Goal: Task Accomplishment & Management: Complete application form

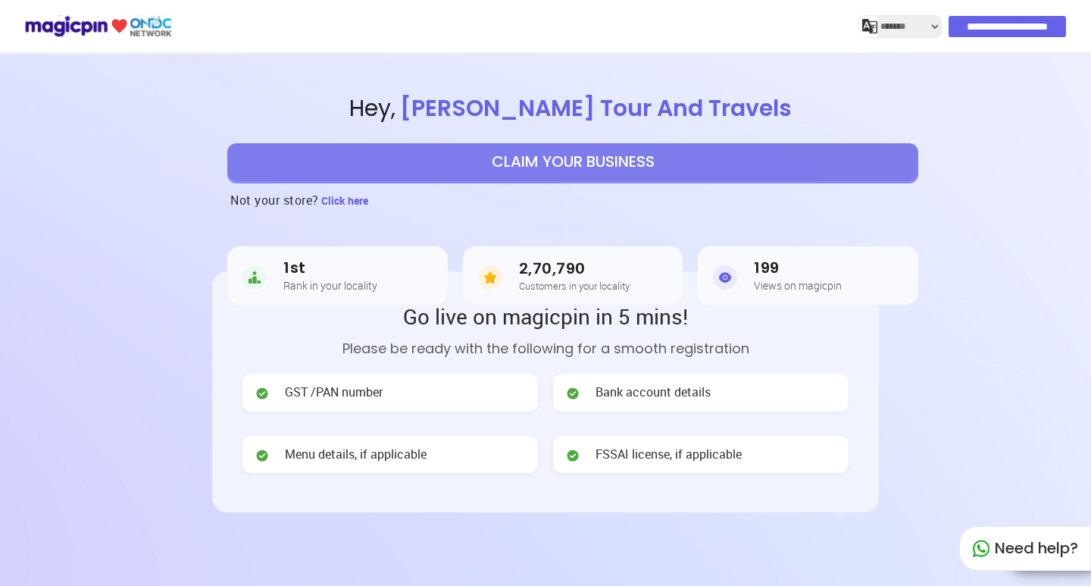
select select "*******"
click at [636, 161] on button "CLAIM YOUR BUSINESS" at bounding box center [572, 162] width 691 height 38
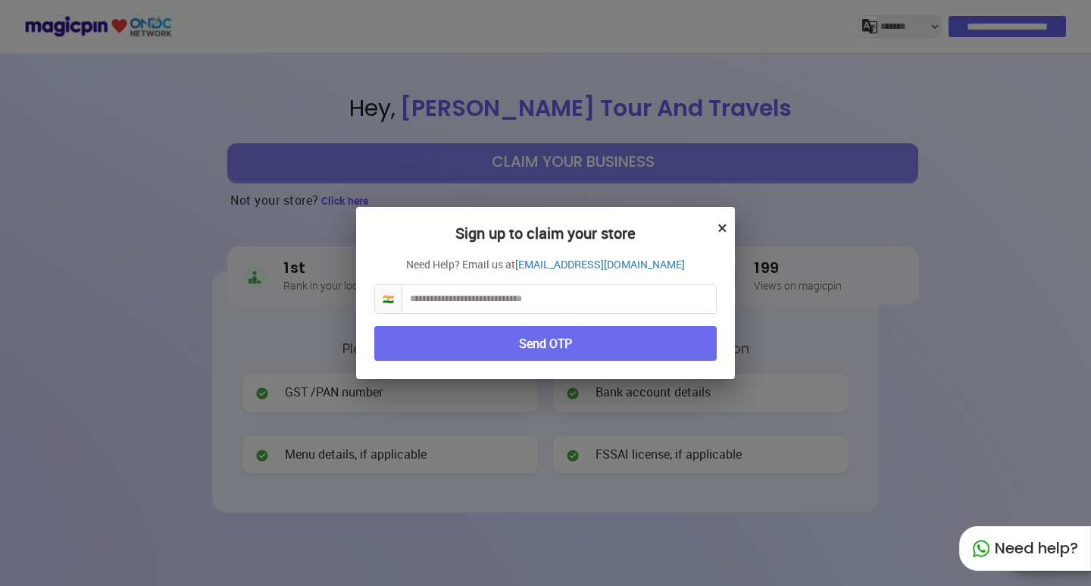
click at [537, 298] on input "text" at bounding box center [559, 299] width 314 height 28
click at [489, 301] on input "text" at bounding box center [559, 299] width 314 height 28
type input "**********"
click at [608, 358] on button "Send OTP" at bounding box center [545, 344] width 342 height 36
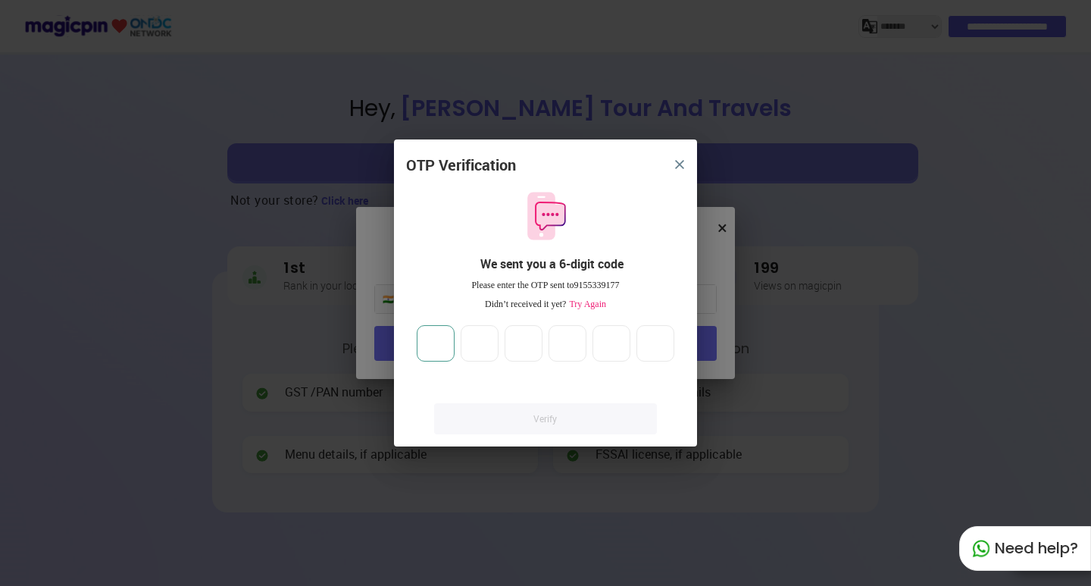
click at [432, 331] on input "number" at bounding box center [436, 343] width 38 height 36
type input "*"
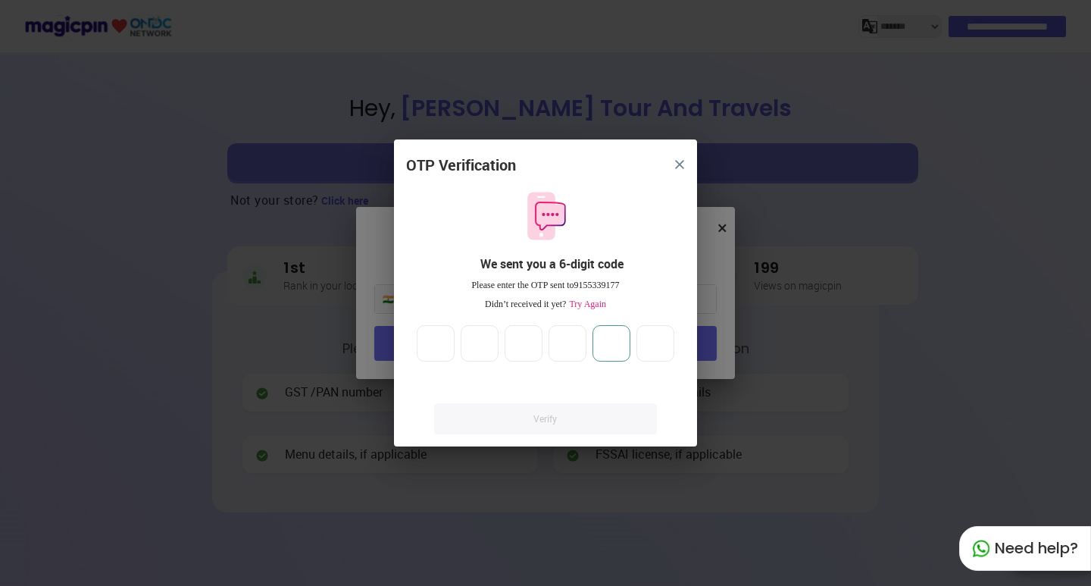
type input "*"
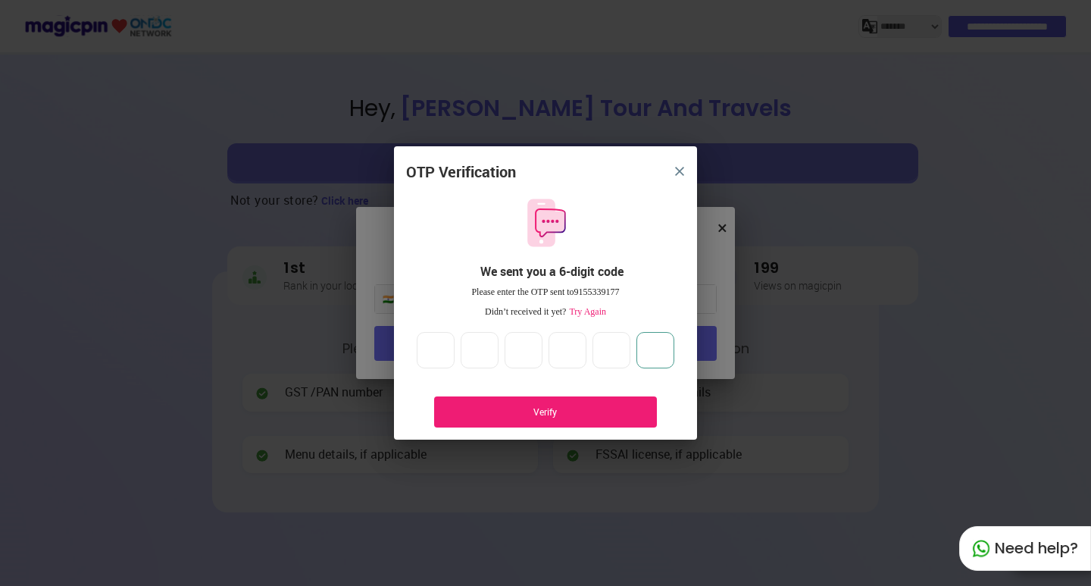
type input "*"
click at [604, 405] on div "Verify" at bounding box center [545, 411] width 177 height 13
click at [545, 402] on div "Verify" at bounding box center [545, 411] width 223 height 31
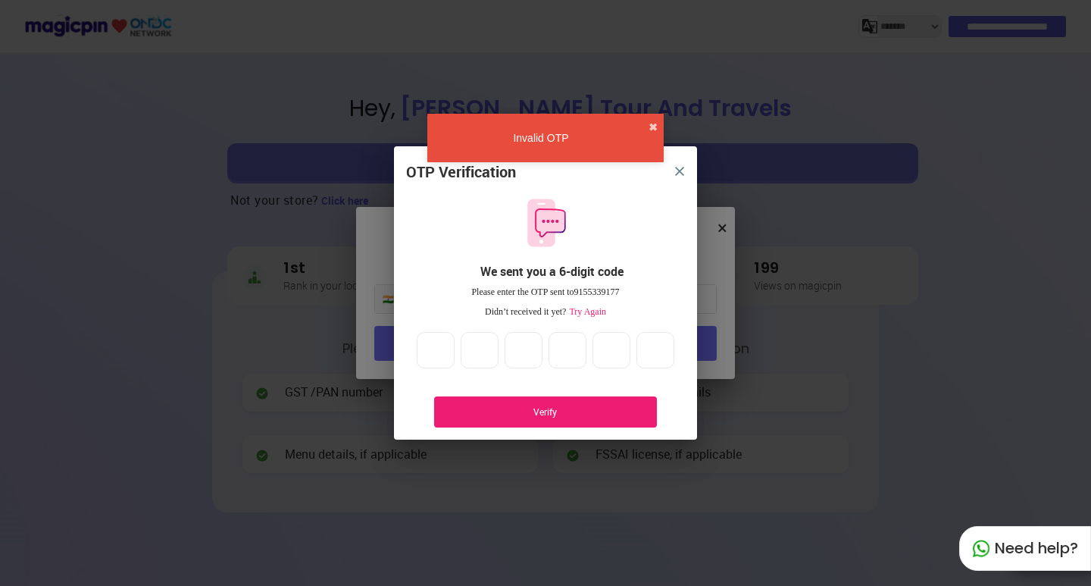
click at [576, 308] on span "Try Again" at bounding box center [586, 311] width 40 height 11
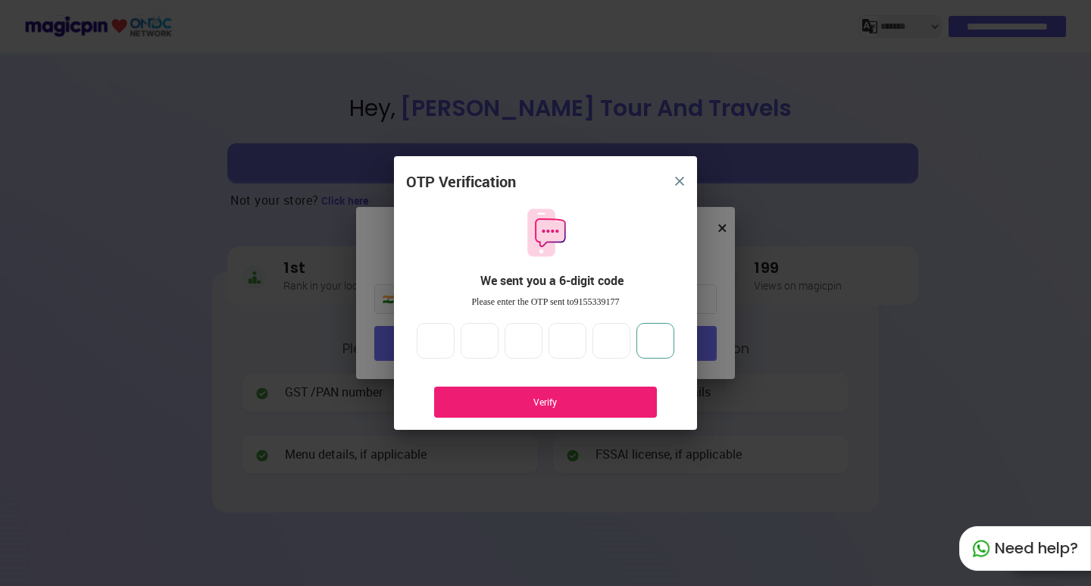
click at [658, 338] on input "*" at bounding box center [655, 341] width 38 height 36
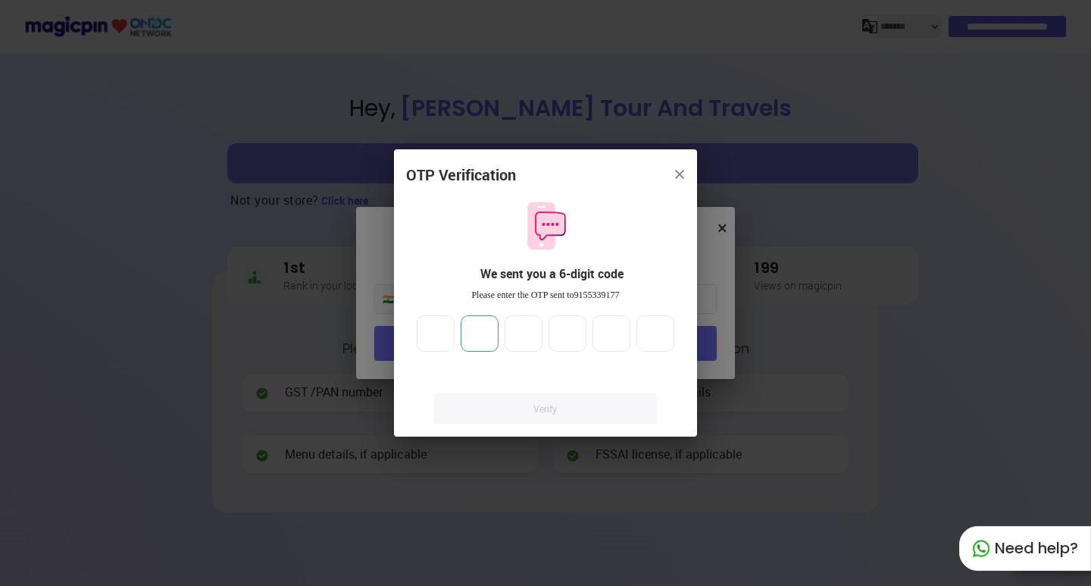
type input "**"
type input "*"
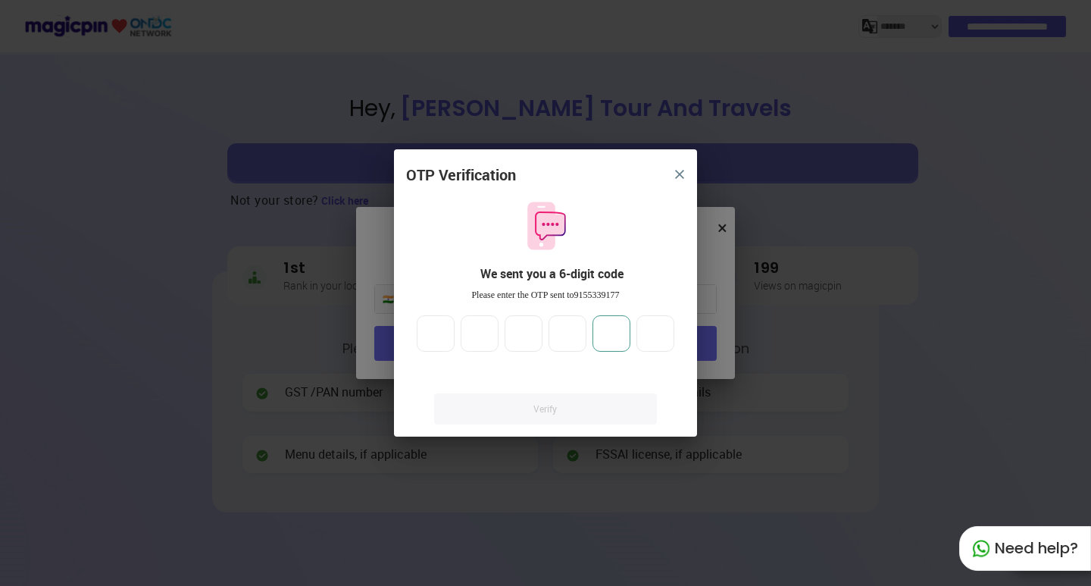
type input "*"
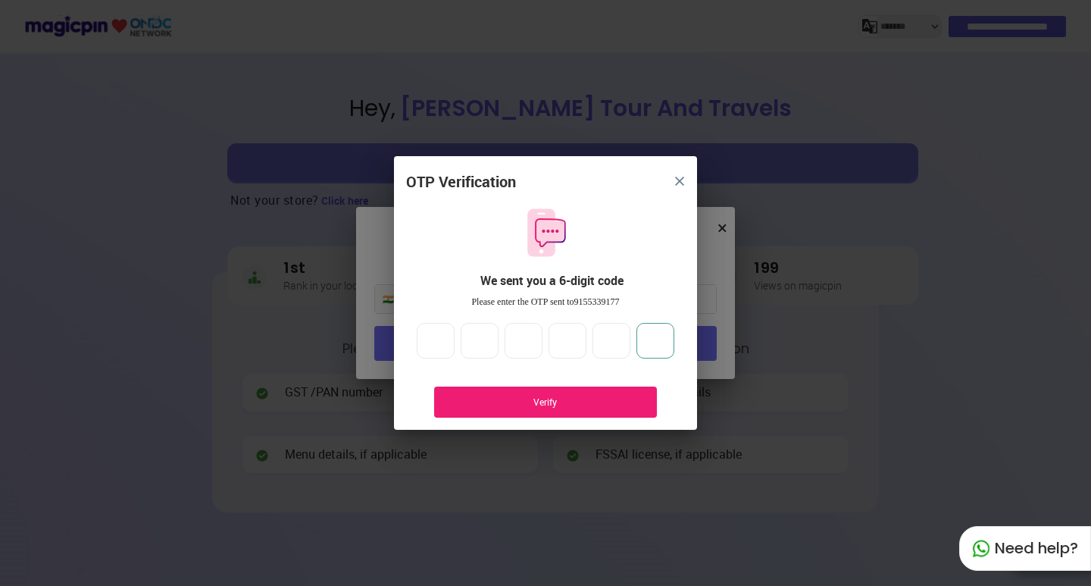
type input "*"
click at [626, 411] on div "Verify" at bounding box center [545, 401] width 223 height 31
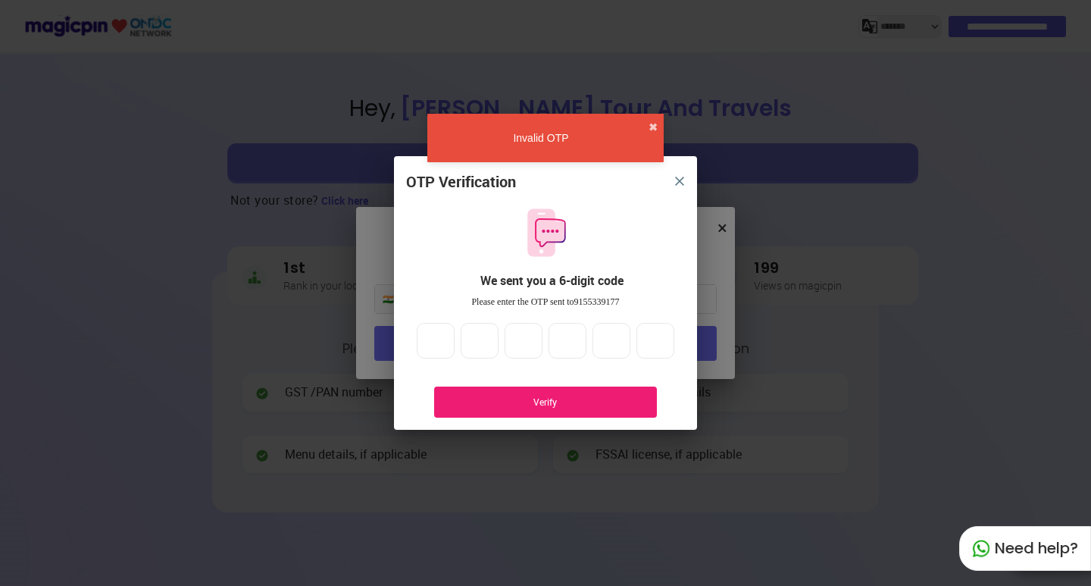
click at [561, 403] on div "Verify" at bounding box center [545, 401] width 177 height 13
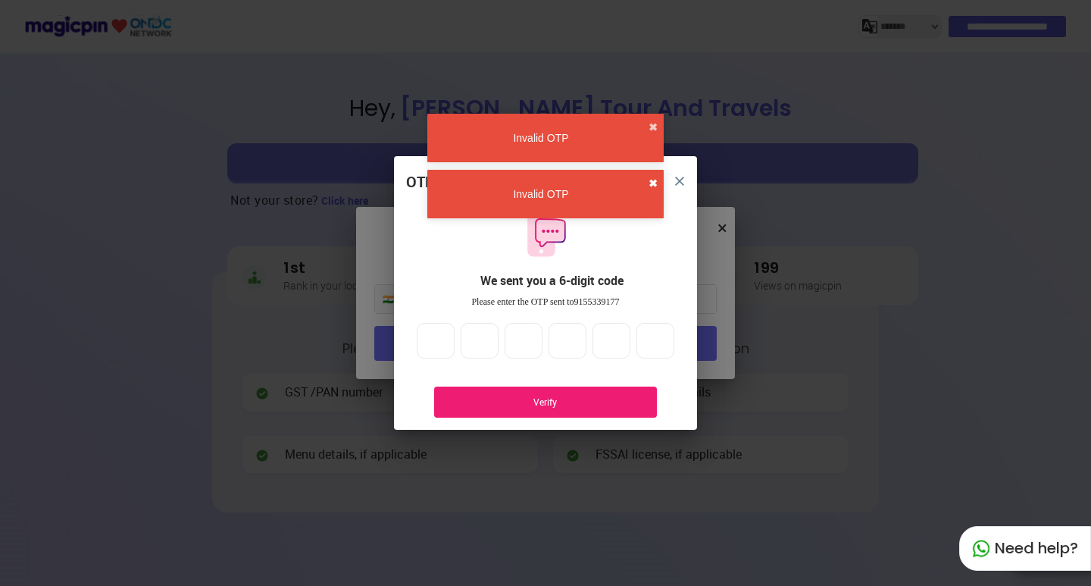
click at [654, 177] on button "✖" at bounding box center [652, 183] width 9 height 15
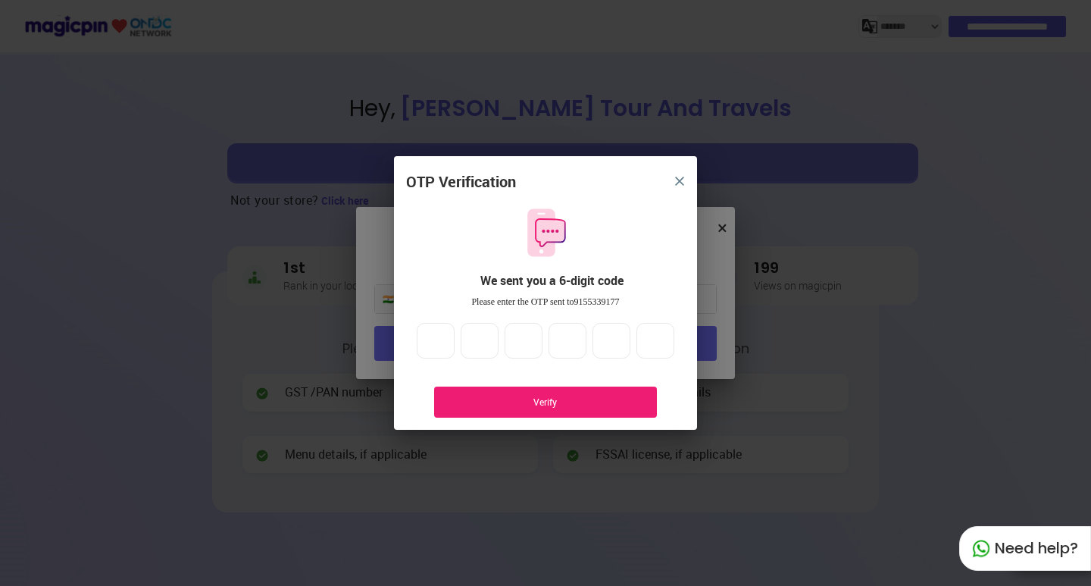
click at [651, 120] on div "OTP Verification We sent you a 6-digit code Please enter the OTP sent to 915533…" at bounding box center [545, 293] width 1091 height 586
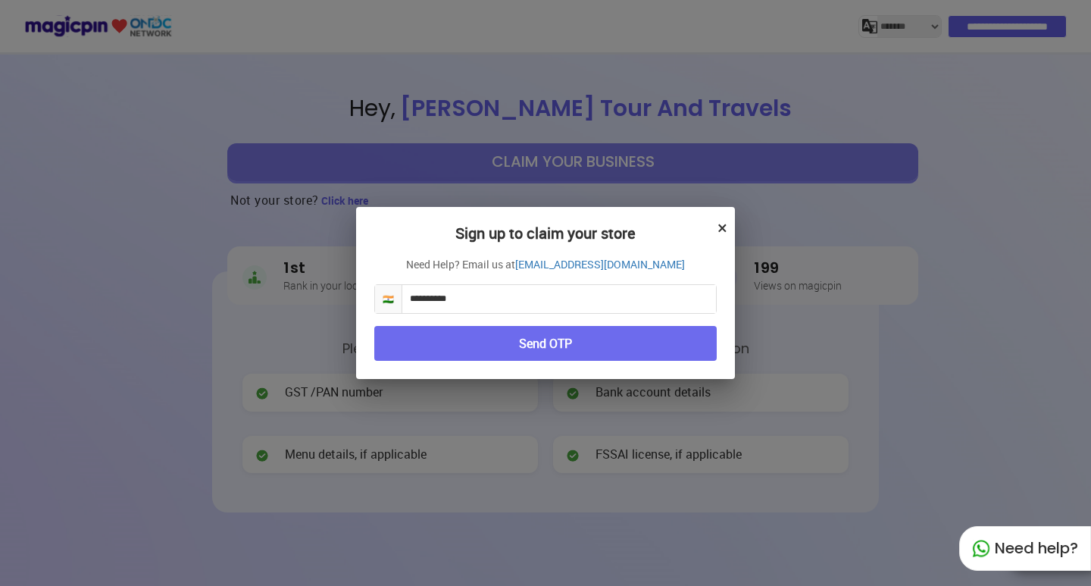
click at [718, 229] on button "×" at bounding box center [722, 227] width 10 height 26
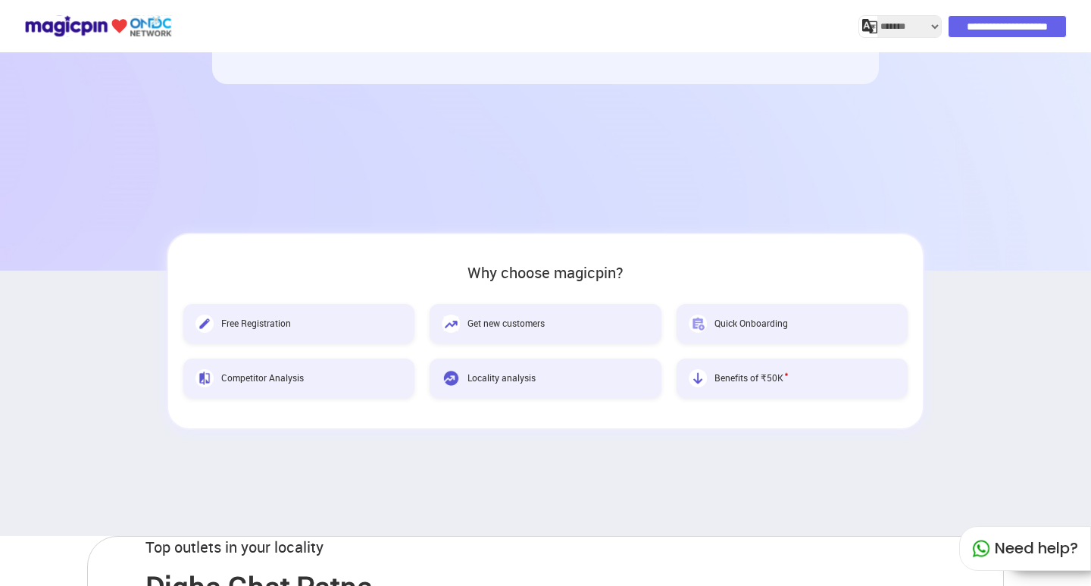
scroll to position [454, 0]
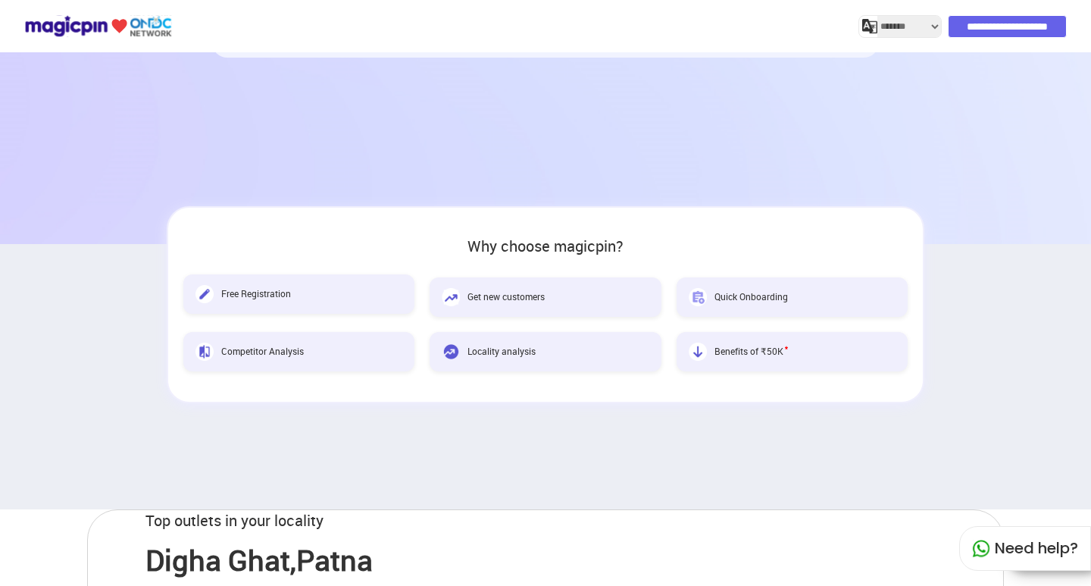
click at [252, 299] on span "Free Registration" at bounding box center [256, 293] width 70 height 13
click at [204, 292] on img at bounding box center [204, 294] width 18 height 18
click at [205, 292] on img at bounding box center [204, 294] width 18 height 18
